Goal: Task Accomplishment & Management: Manage account settings

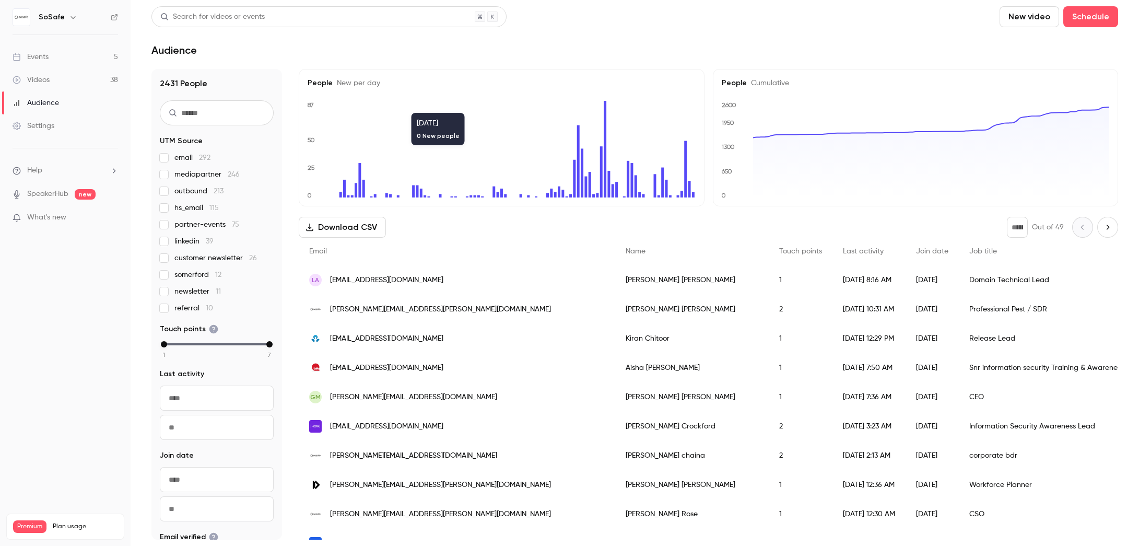
click at [31, 58] on div "Events" at bounding box center [31, 57] width 36 height 10
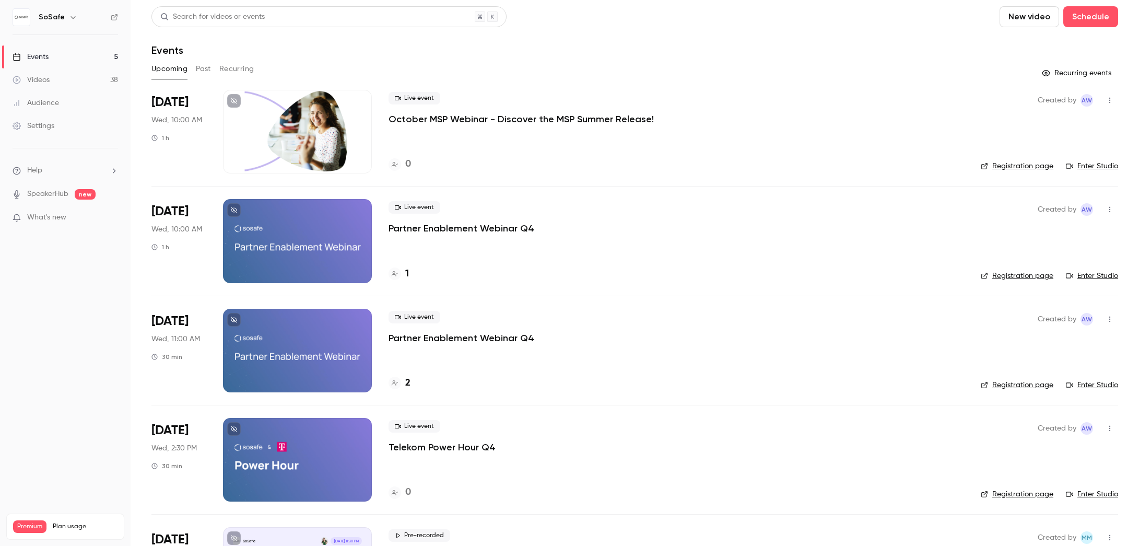
click at [304, 150] on div at bounding box center [297, 132] width 149 height 84
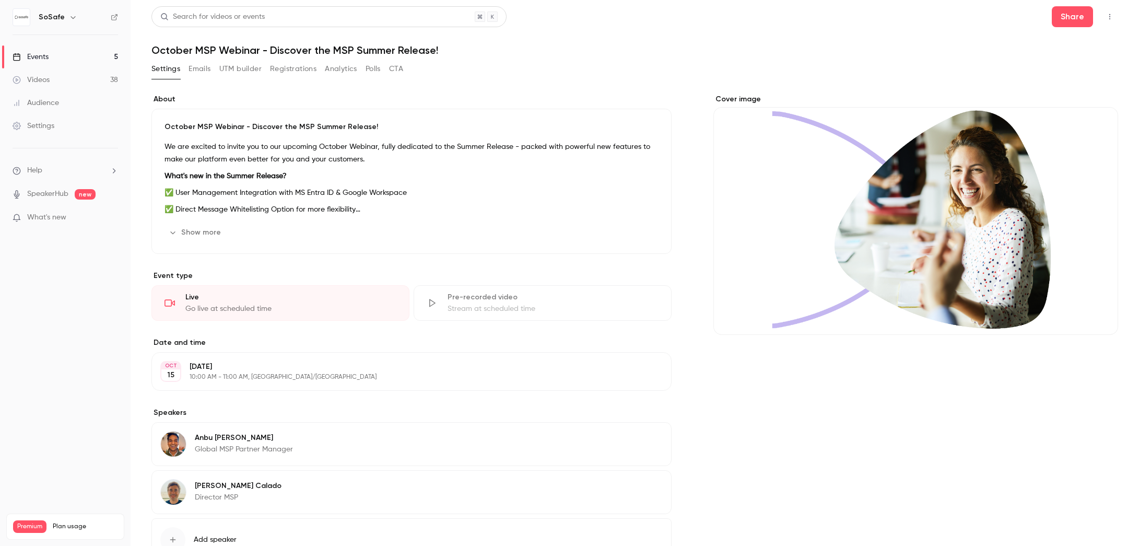
click at [189, 232] on button "Show more" at bounding box center [196, 232] width 63 height 17
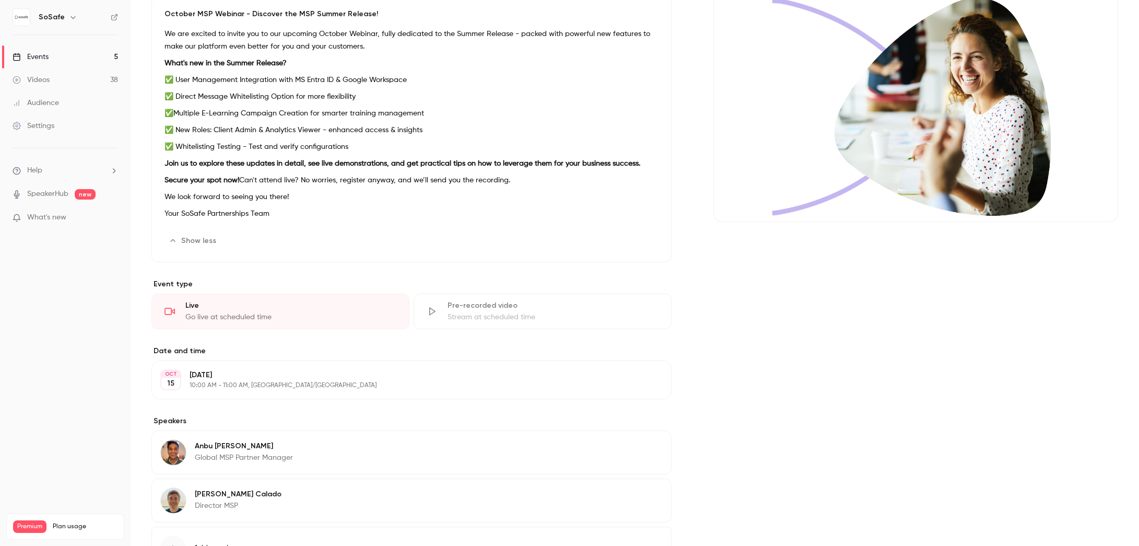
scroll to position [199, 0]
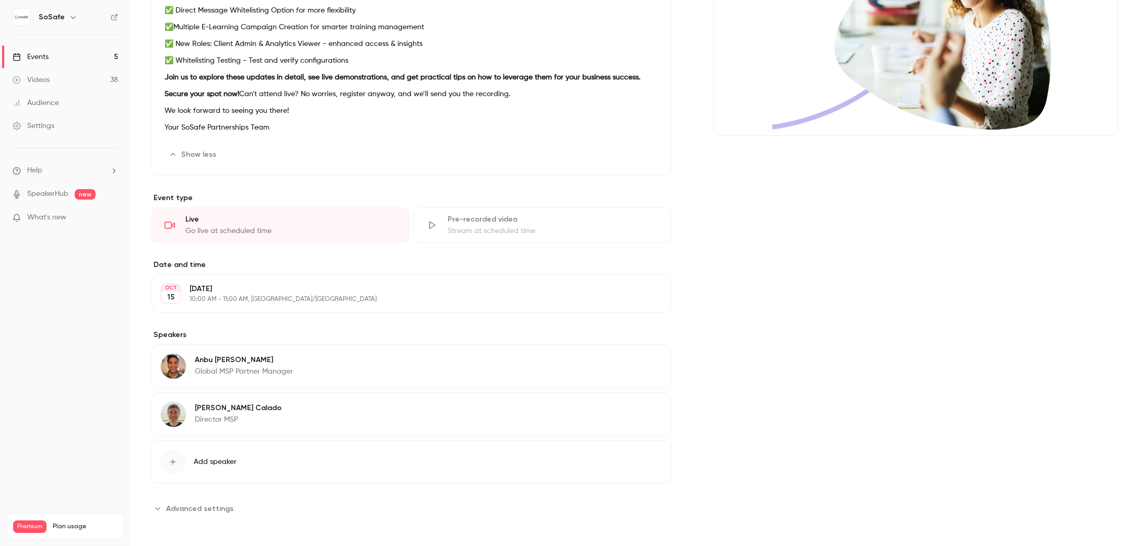
click at [647, 411] on button "Edit" at bounding box center [644, 409] width 38 height 17
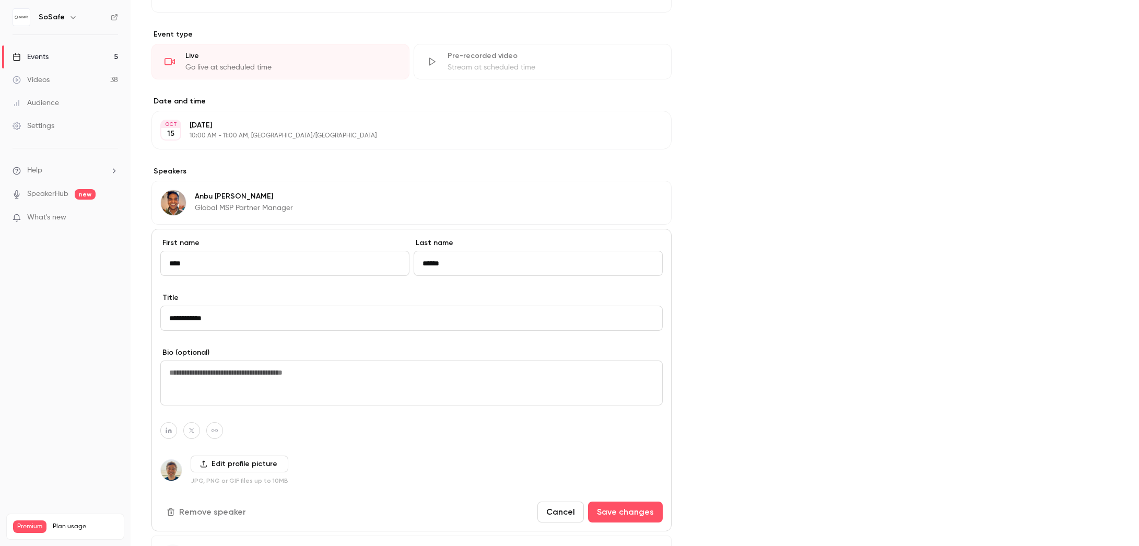
scroll to position [458, 0]
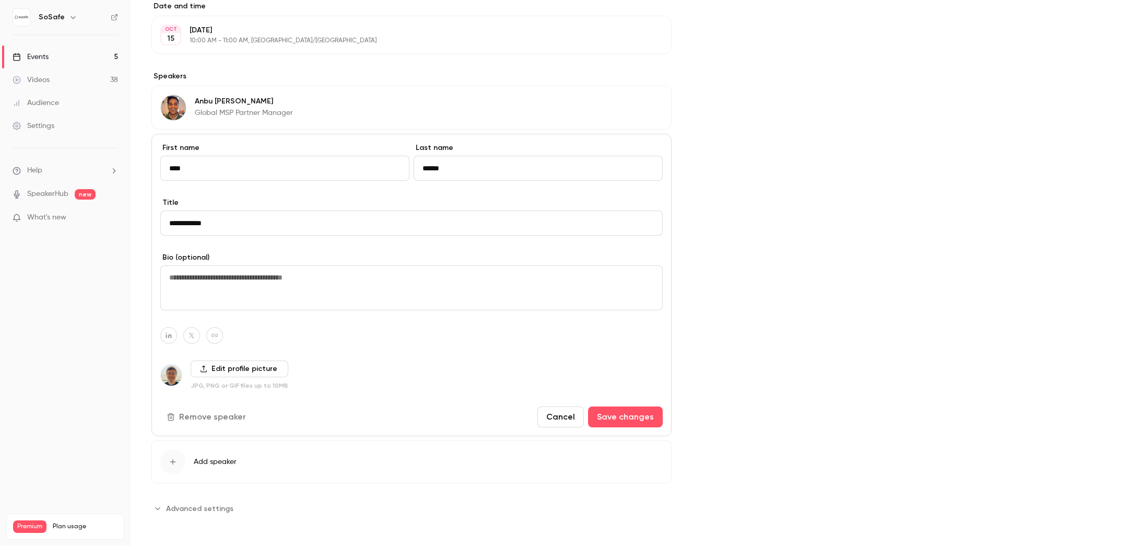
click at [229, 415] on button "Remove speaker" at bounding box center [207, 416] width 94 height 21
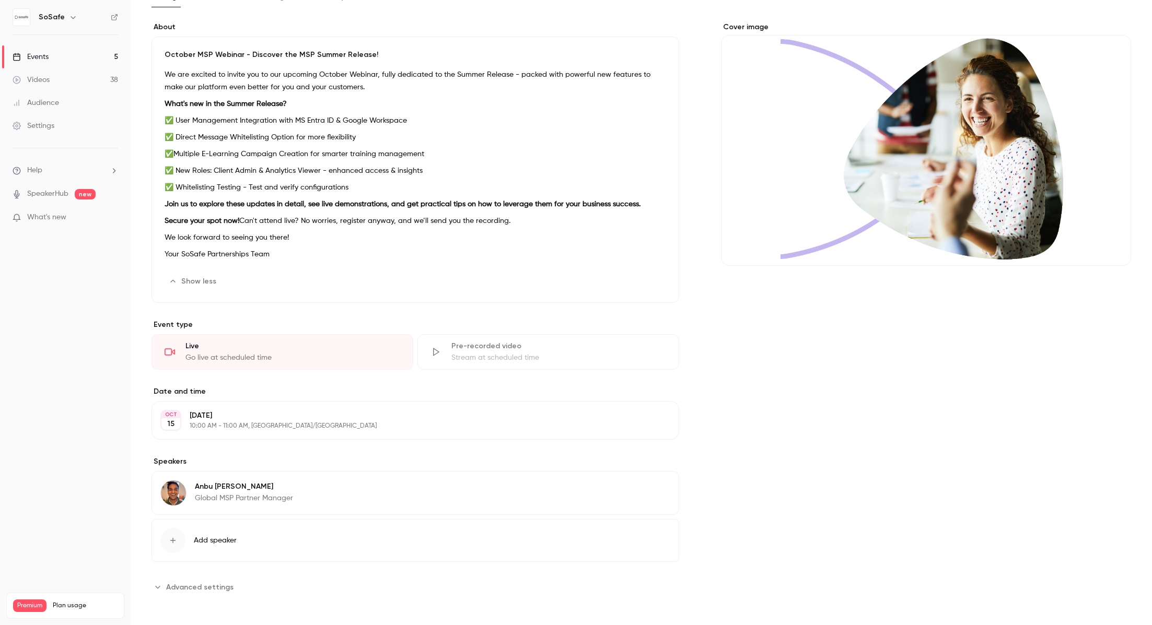
scroll to position [0, 0]
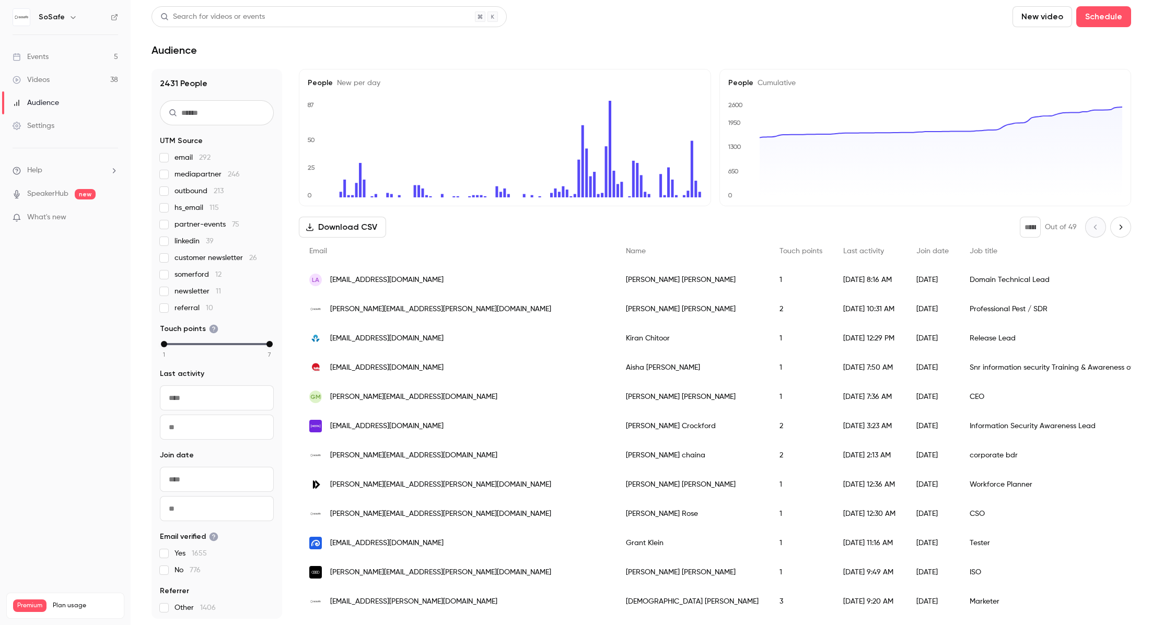
click at [61, 56] on link "Events 5" at bounding box center [65, 56] width 131 height 23
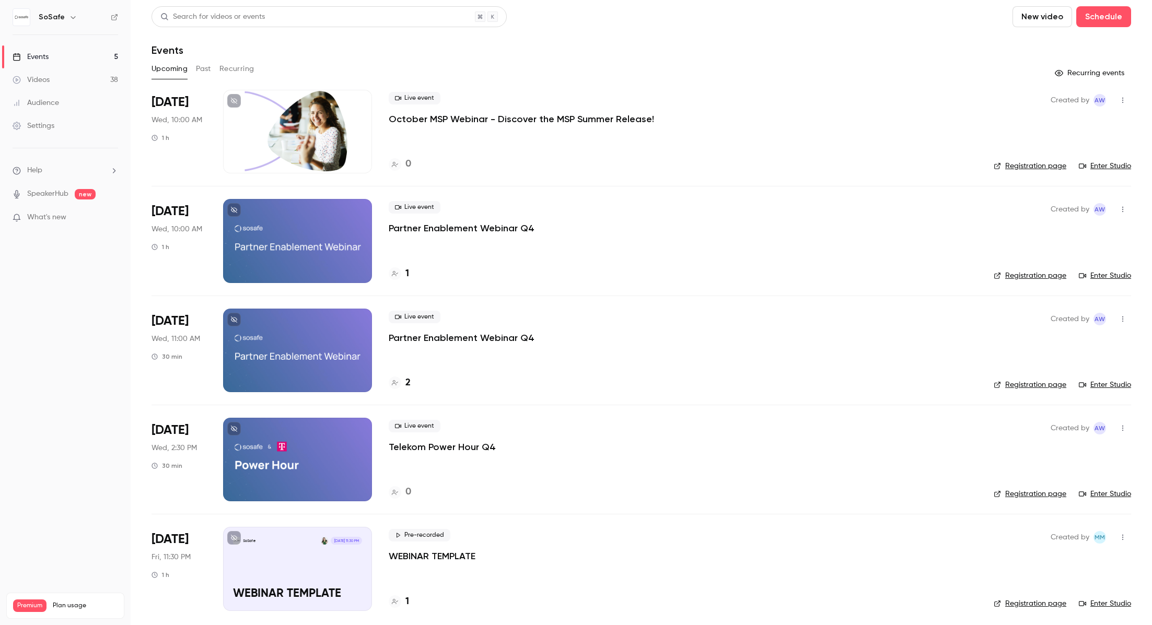
click at [282, 127] on div at bounding box center [297, 132] width 149 height 84
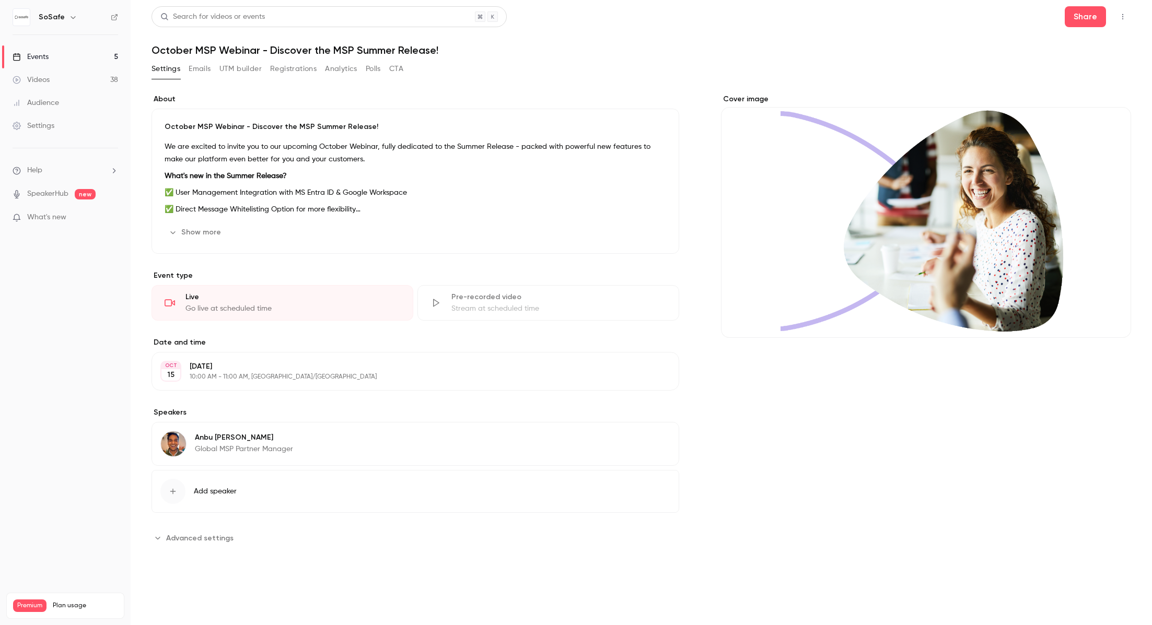
click at [195, 489] on span "Add speaker" at bounding box center [215, 491] width 43 height 10
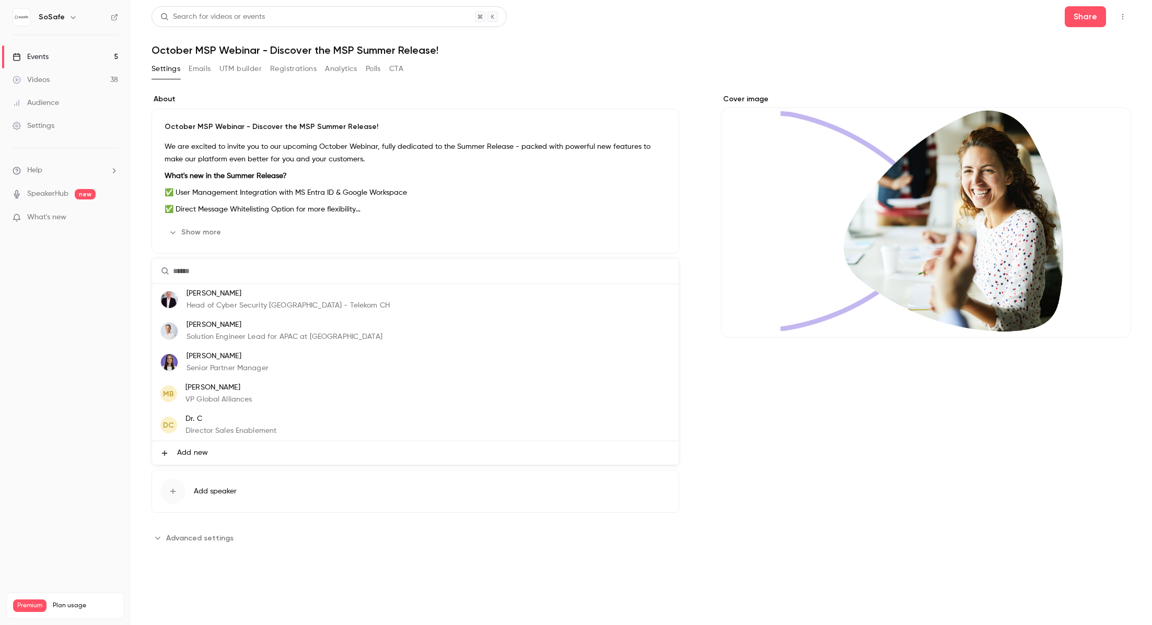
scroll to position [62, 0]
click at [194, 453] on span "Add new" at bounding box center [192, 453] width 31 height 11
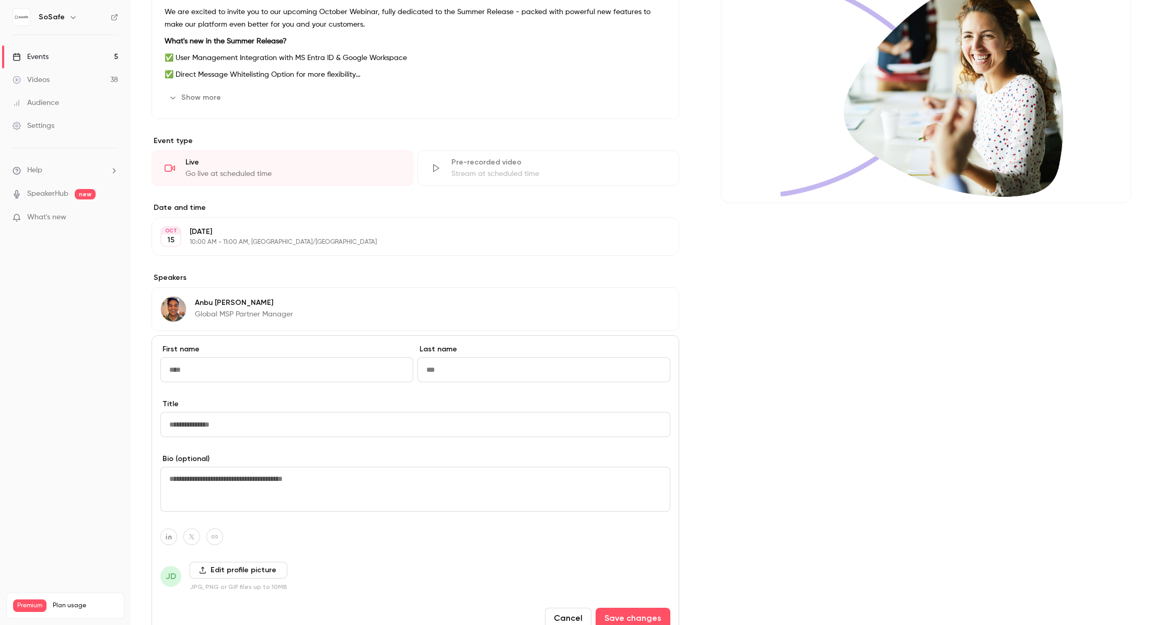
scroll to position [137, 0]
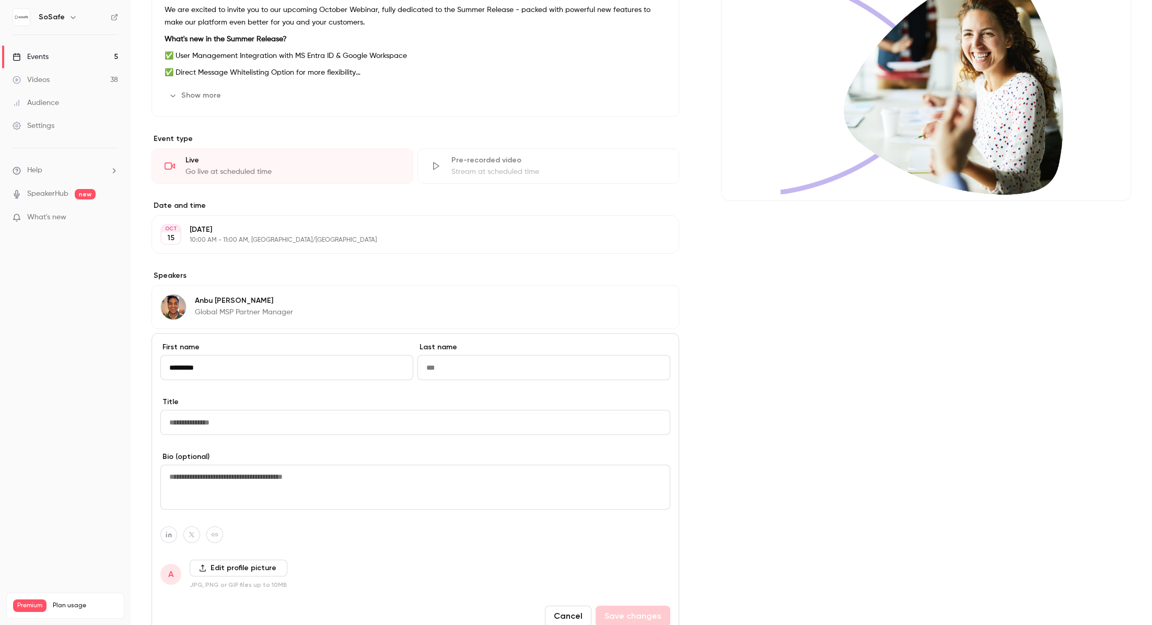
type input "*********"
type input "**********"
click at [244, 420] on input "Title" at bounding box center [415, 422] width 510 height 25
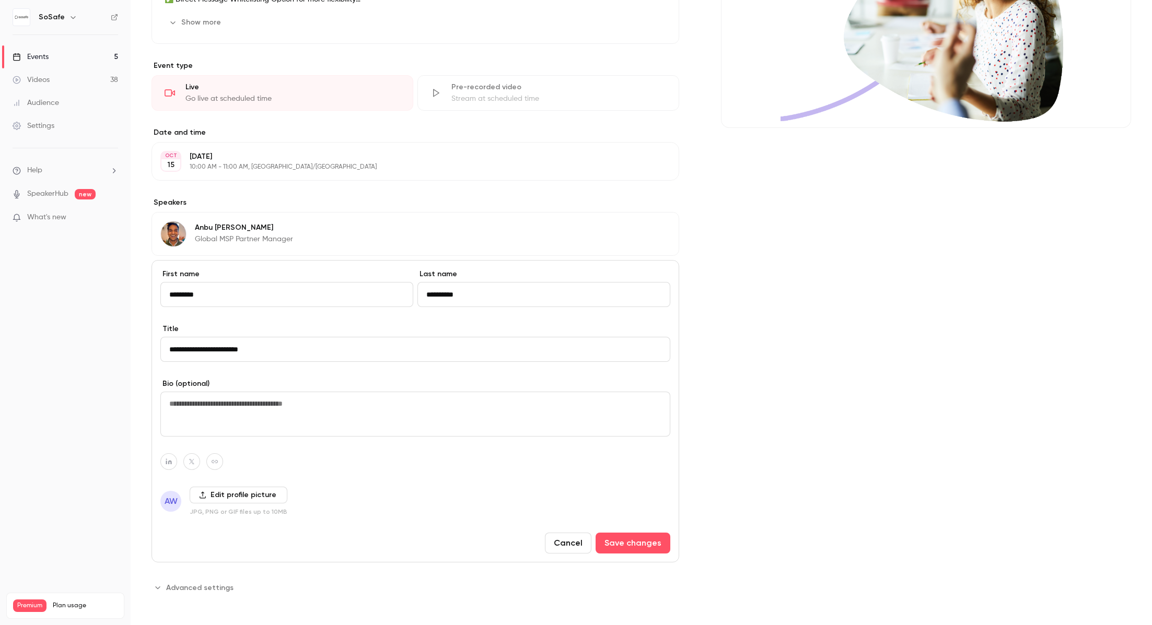
type input "**********"
click at [226, 492] on label "Edit profile picture" at bounding box center [239, 495] width 98 height 17
click at [0, 0] on input "Edit profile picture" at bounding box center [0, 0] width 0 height 0
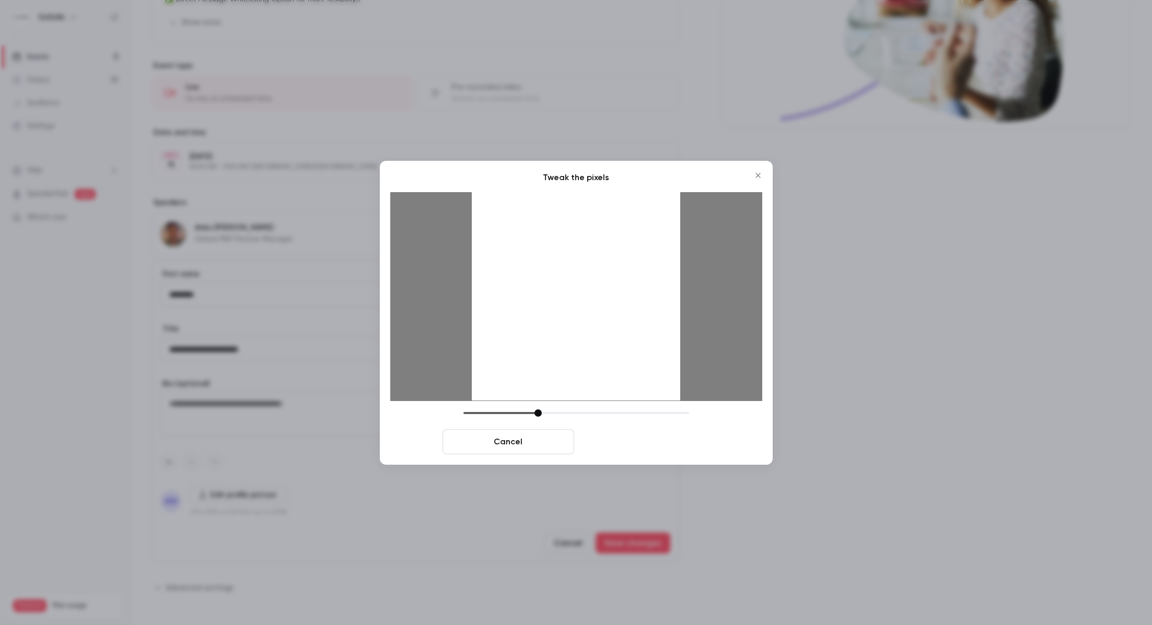
click at [607, 441] on button "Crop and save" at bounding box center [644, 441] width 132 height 25
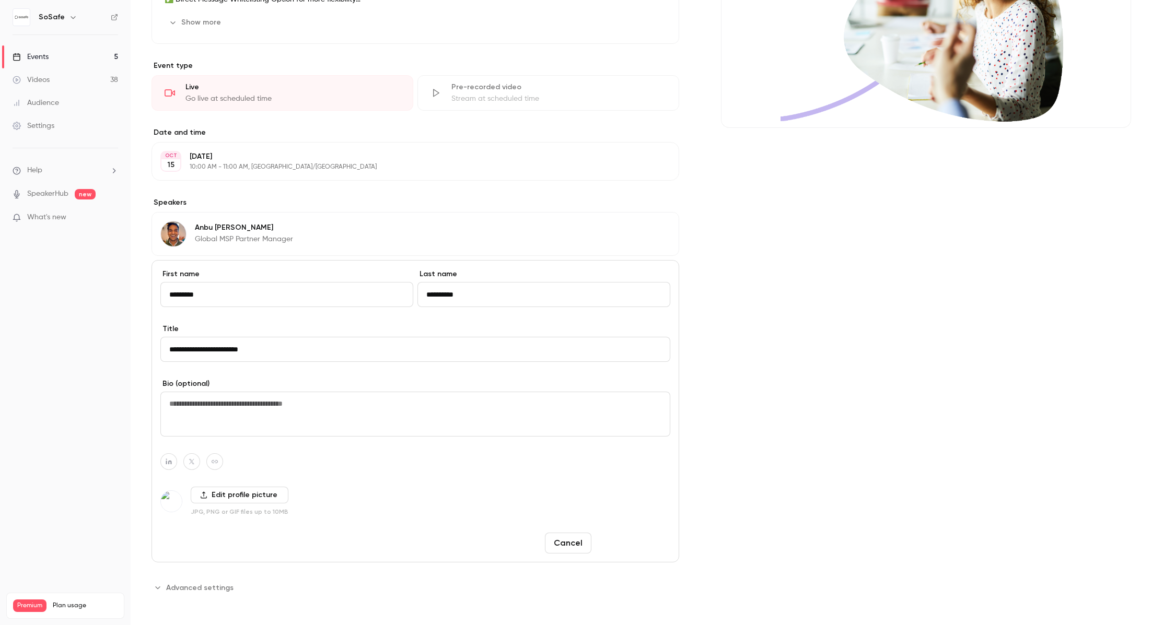
click at [625, 537] on button "Save changes" at bounding box center [632, 543] width 75 height 21
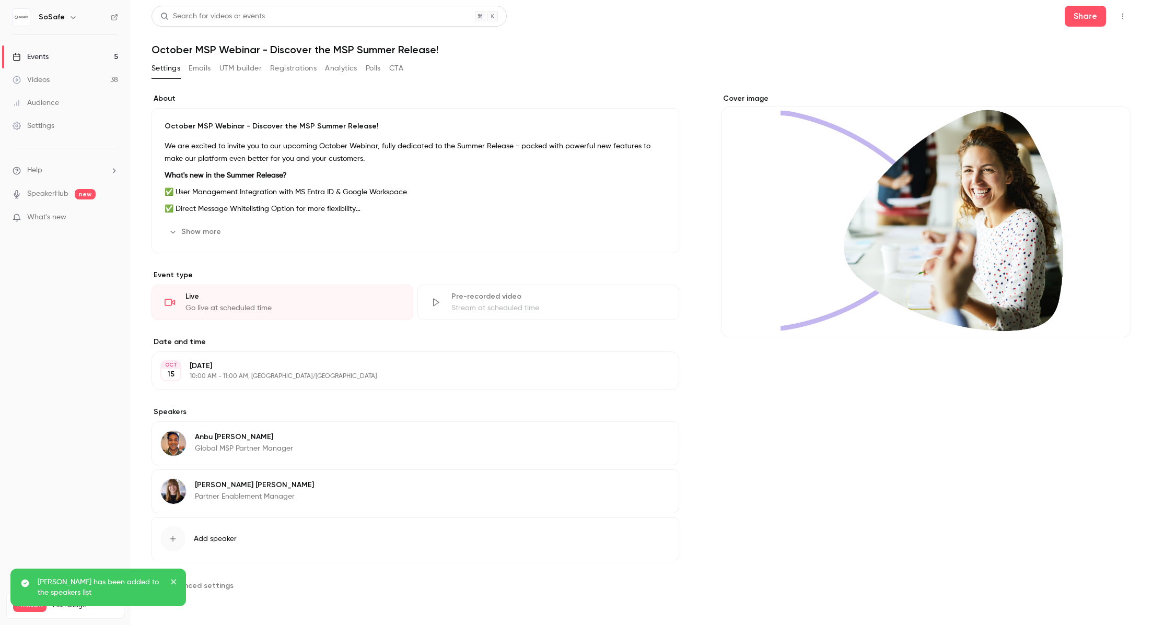
scroll to position [0, 0]
